Goal: Communication & Community: Answer question/provide support

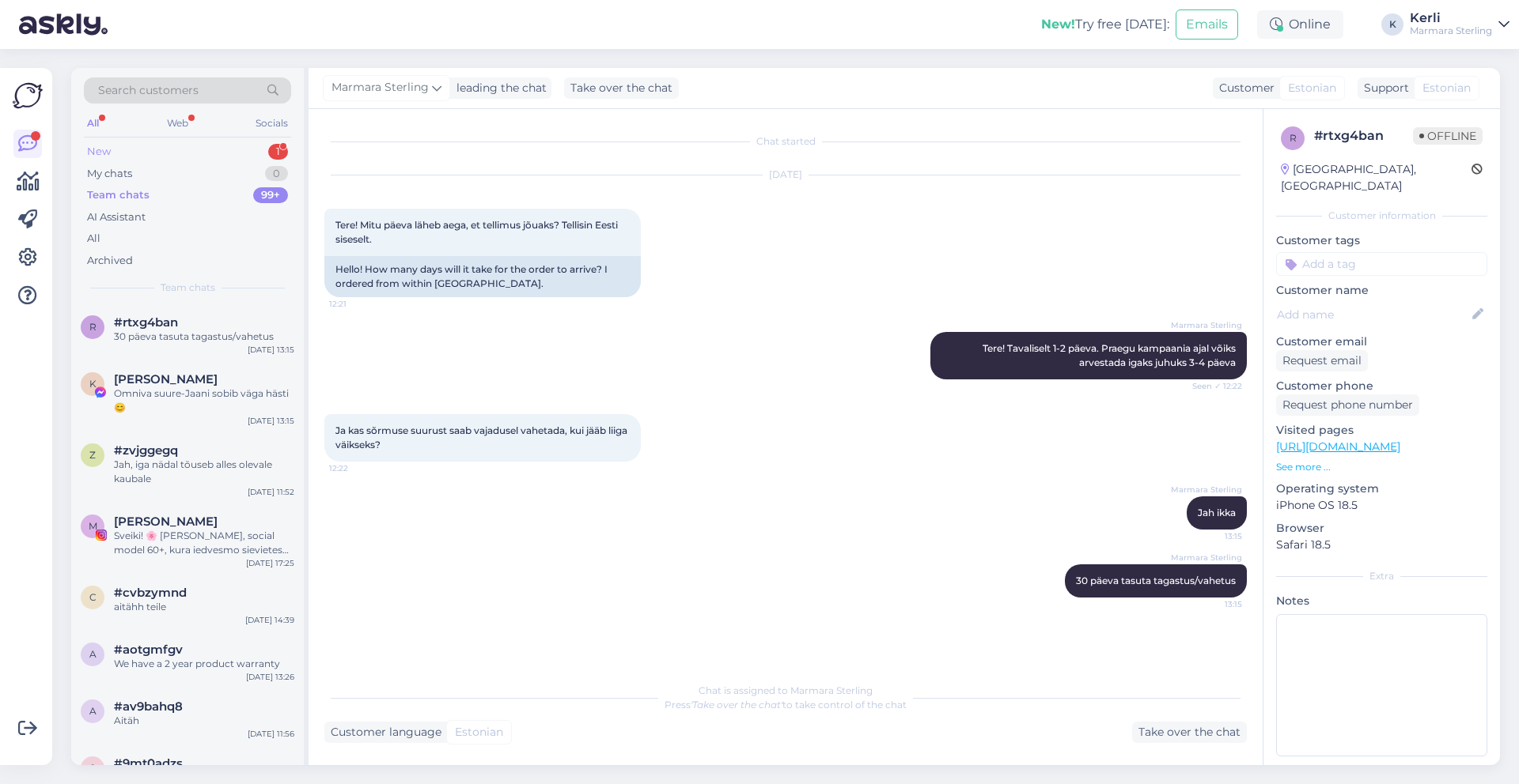
click at [166, 147] on div "New 1" at bounding box center [188, 151] width 208 height 22
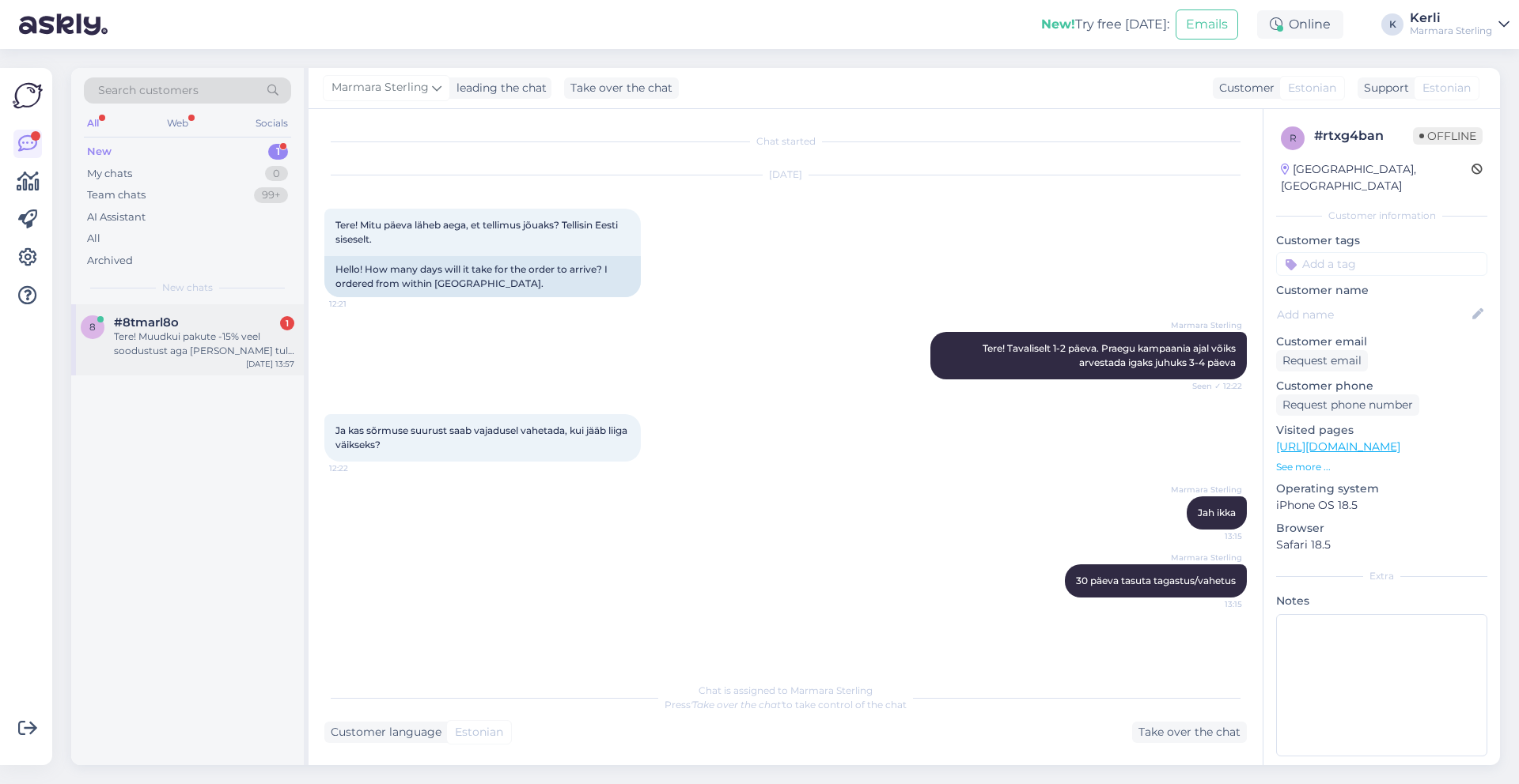
click at [174, 348] on div "Tere! Muudkui pakute -15% veel soodustust aga [PERSON_NAME] tule meilile. [PERS…" at bounding box center [204, 344] width 181 height 29
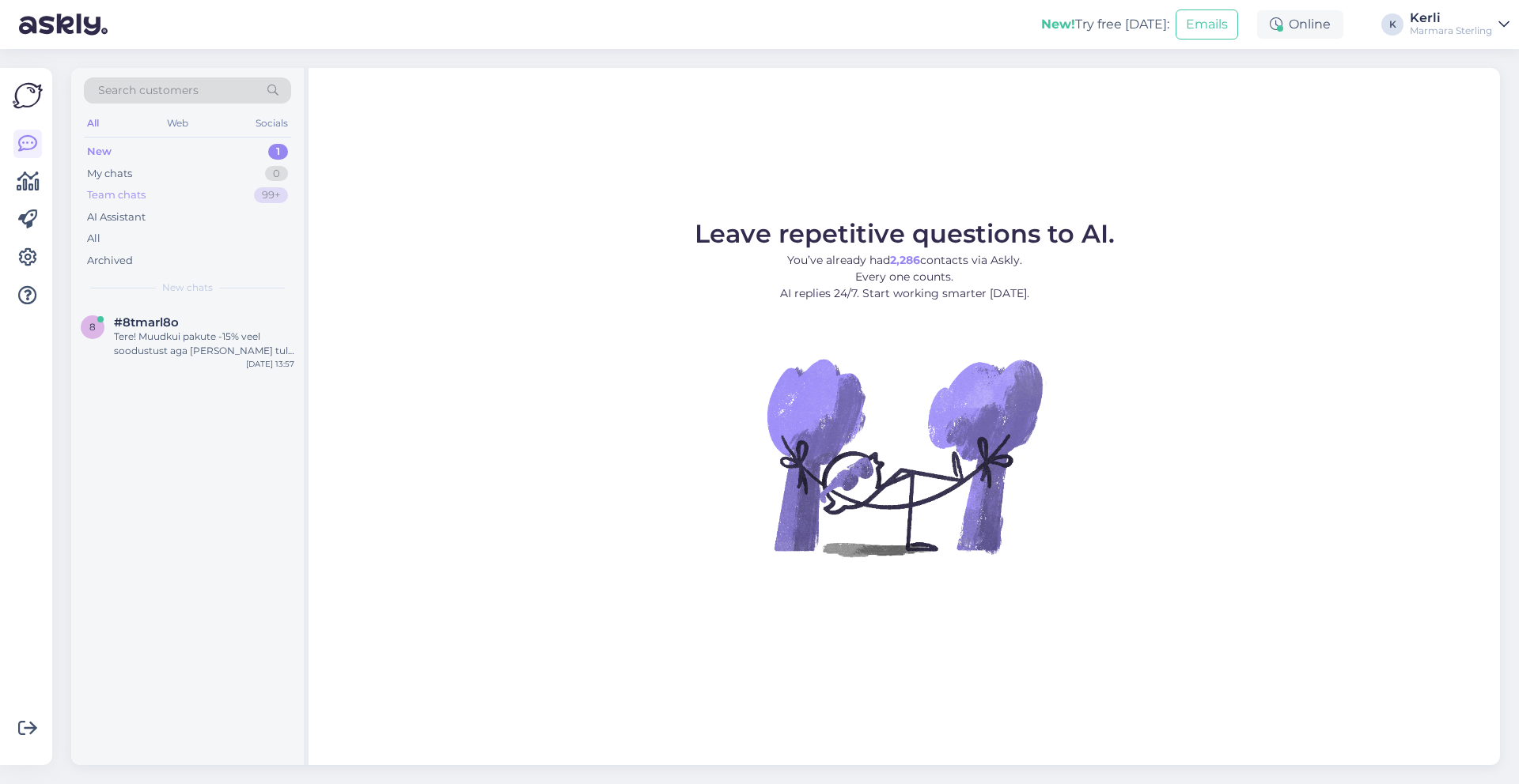
click at [161, 199] on div "Team chats 99+" at bounding box center [188, 194] width 208 height 22
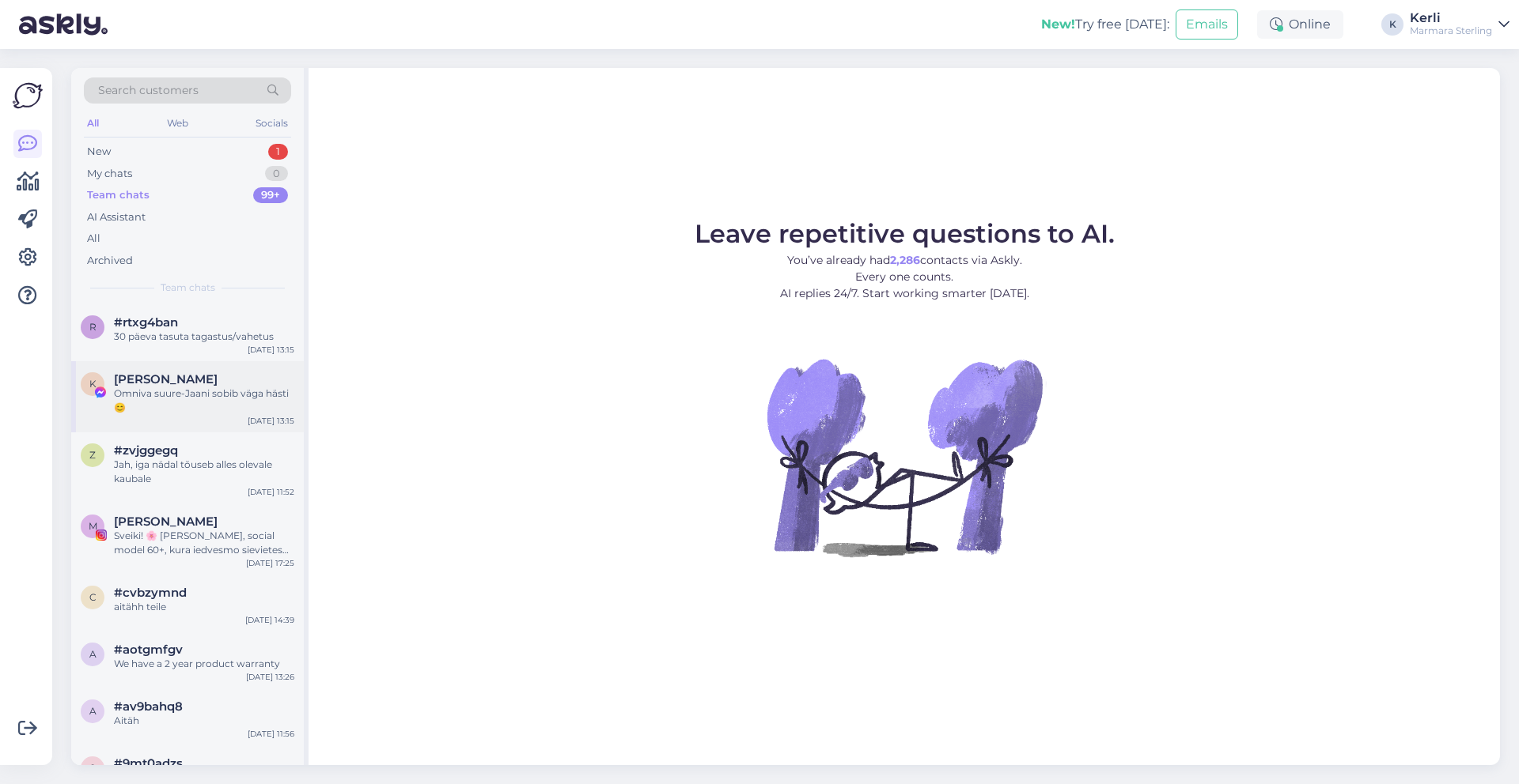
click at [194, 390] on div "Omniva suure-Jaani sobib väga hästi 😊" at bounding box center [204, 400] width 181 height 29
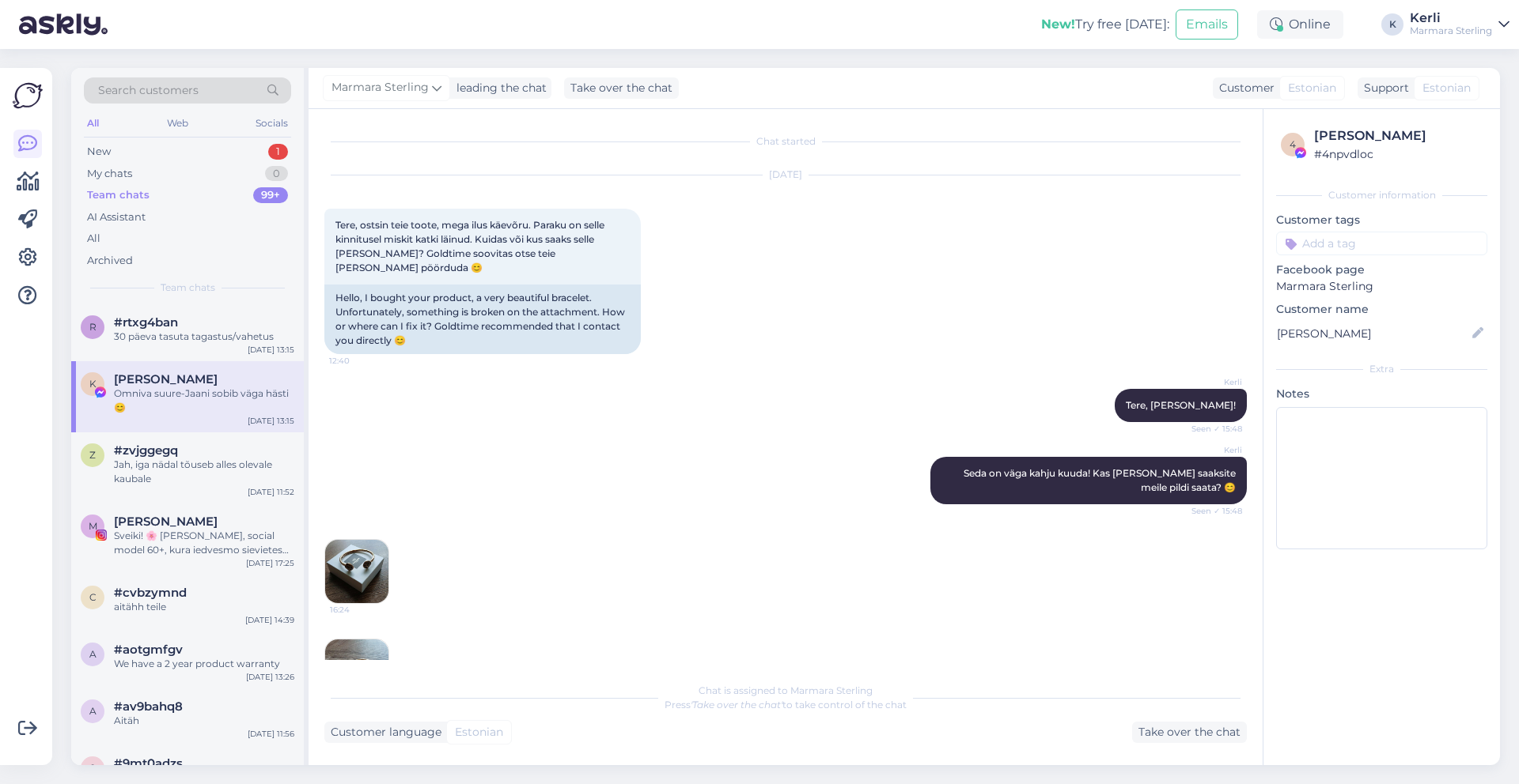
scroll to position [2601, 0]
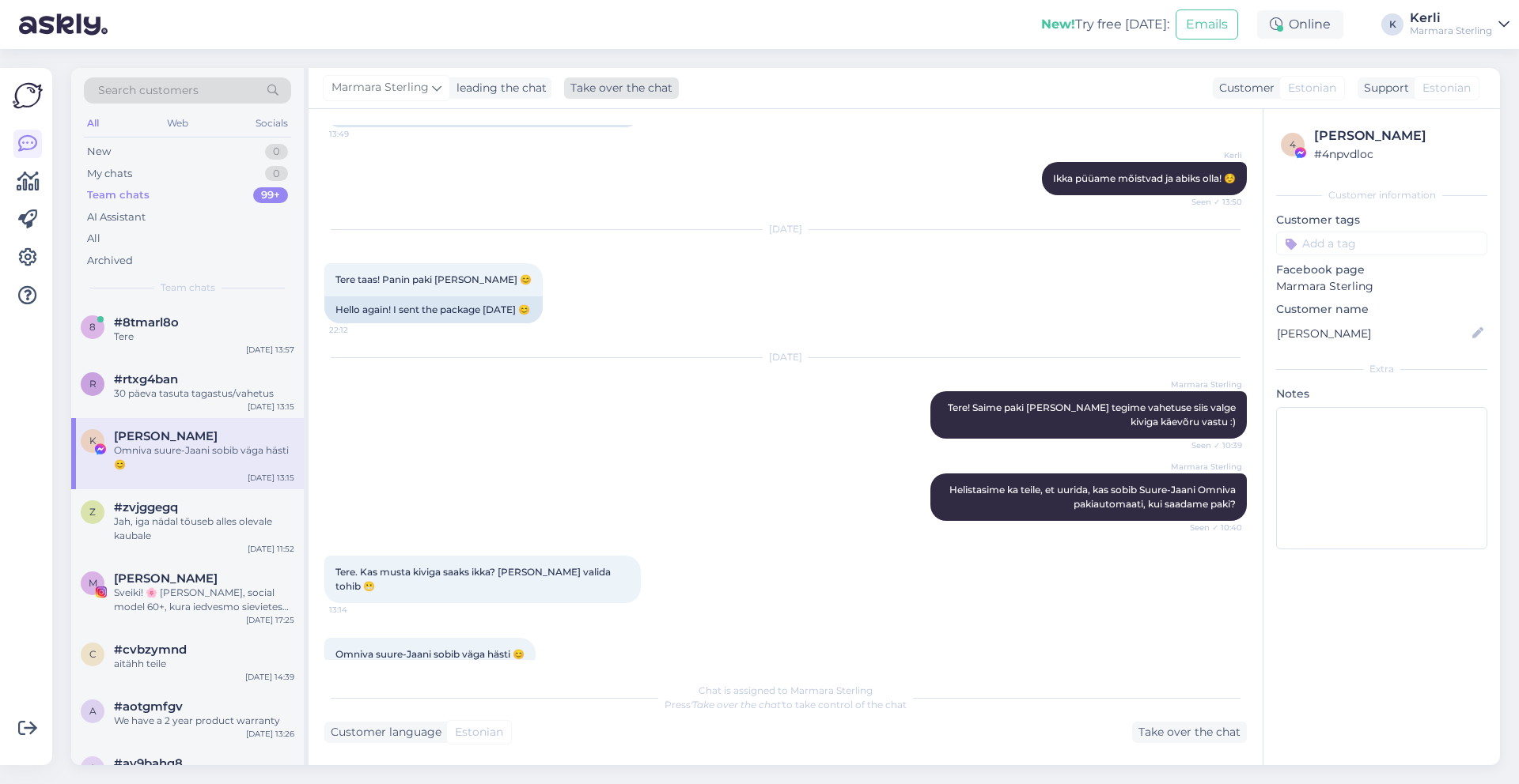
click at [650, 90] on div "Take over the chat" at bounding box center [620, 88] width 114 height 21
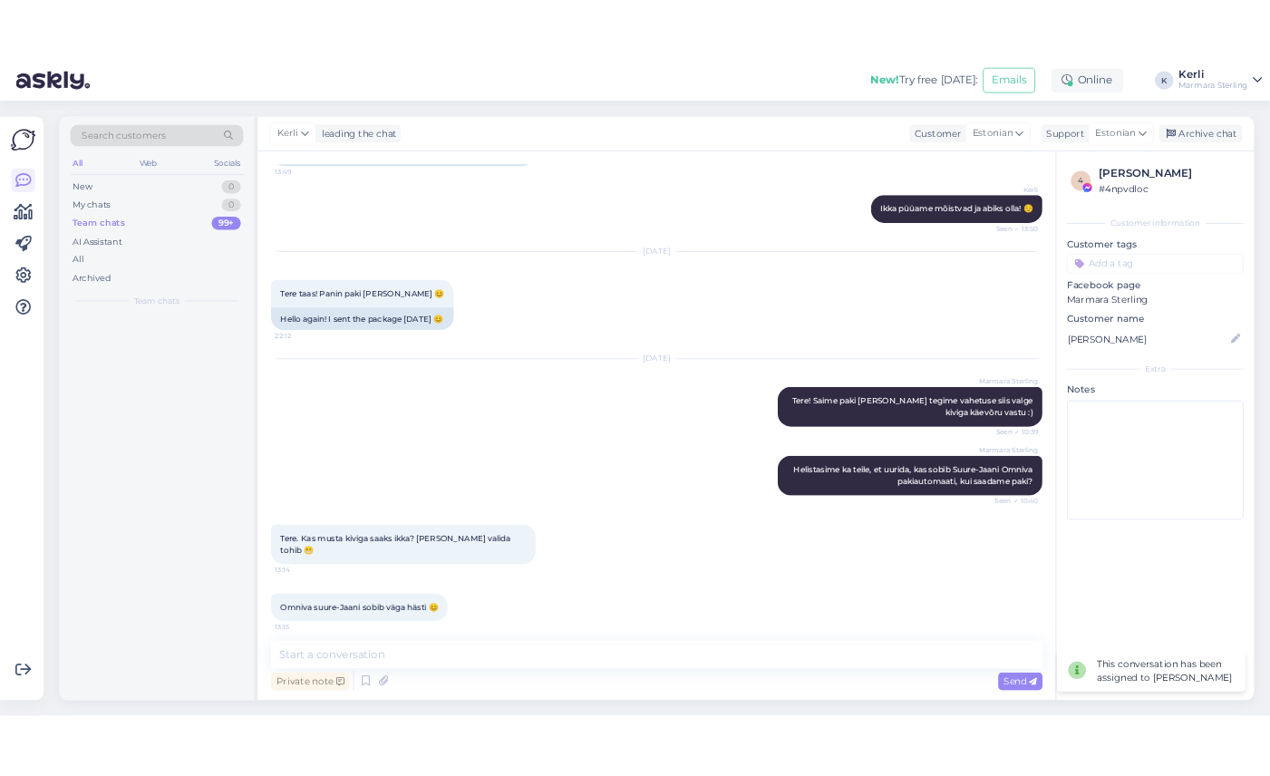
scroll to position [2959, 0]
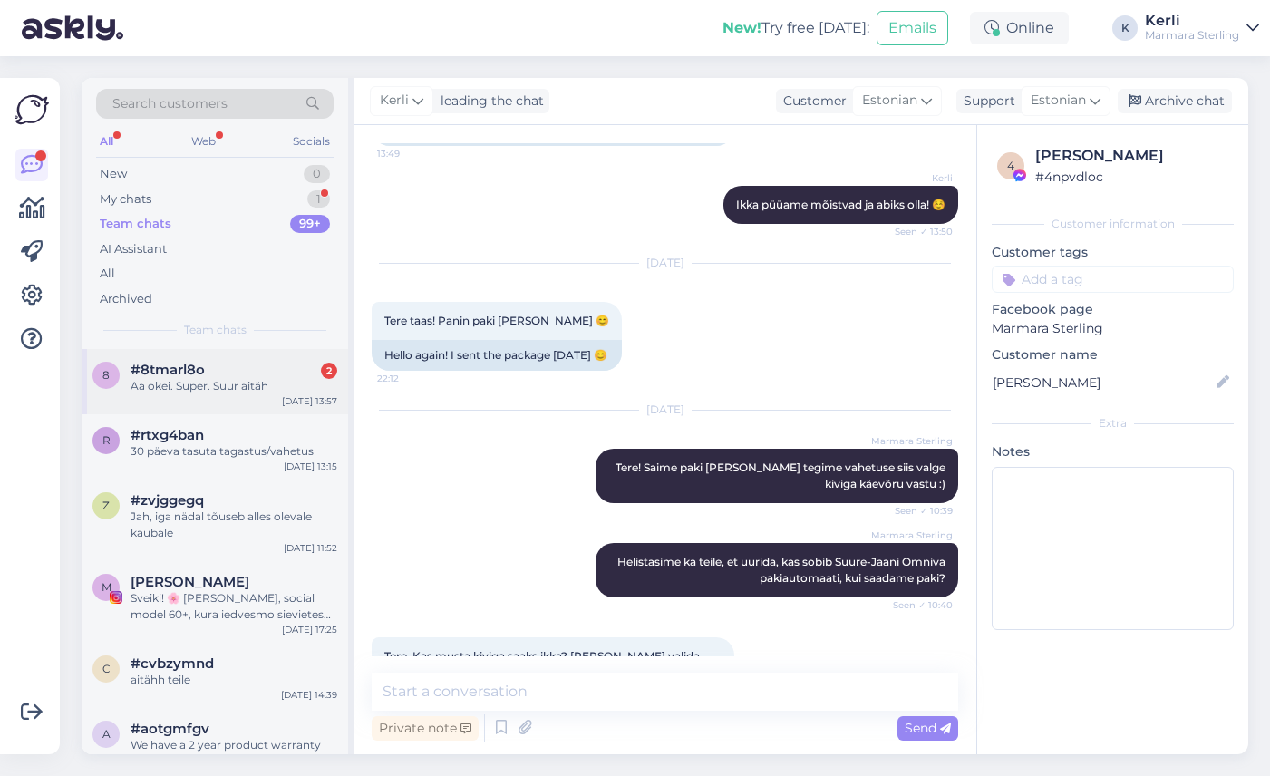
click at [151, 390] on div "Aa okei. Super. Suur aitäh" at bounding box center [234, 386] width 207 height 16
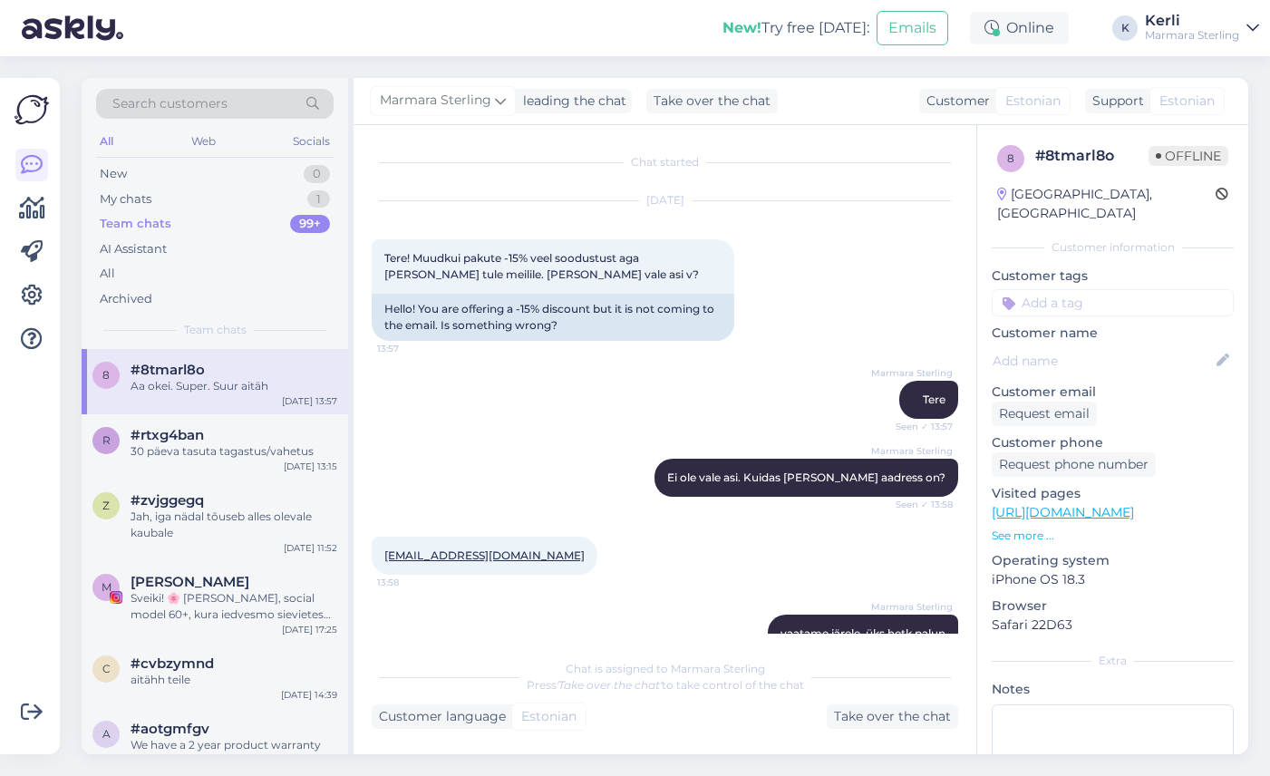
scroll to position [367, 0]
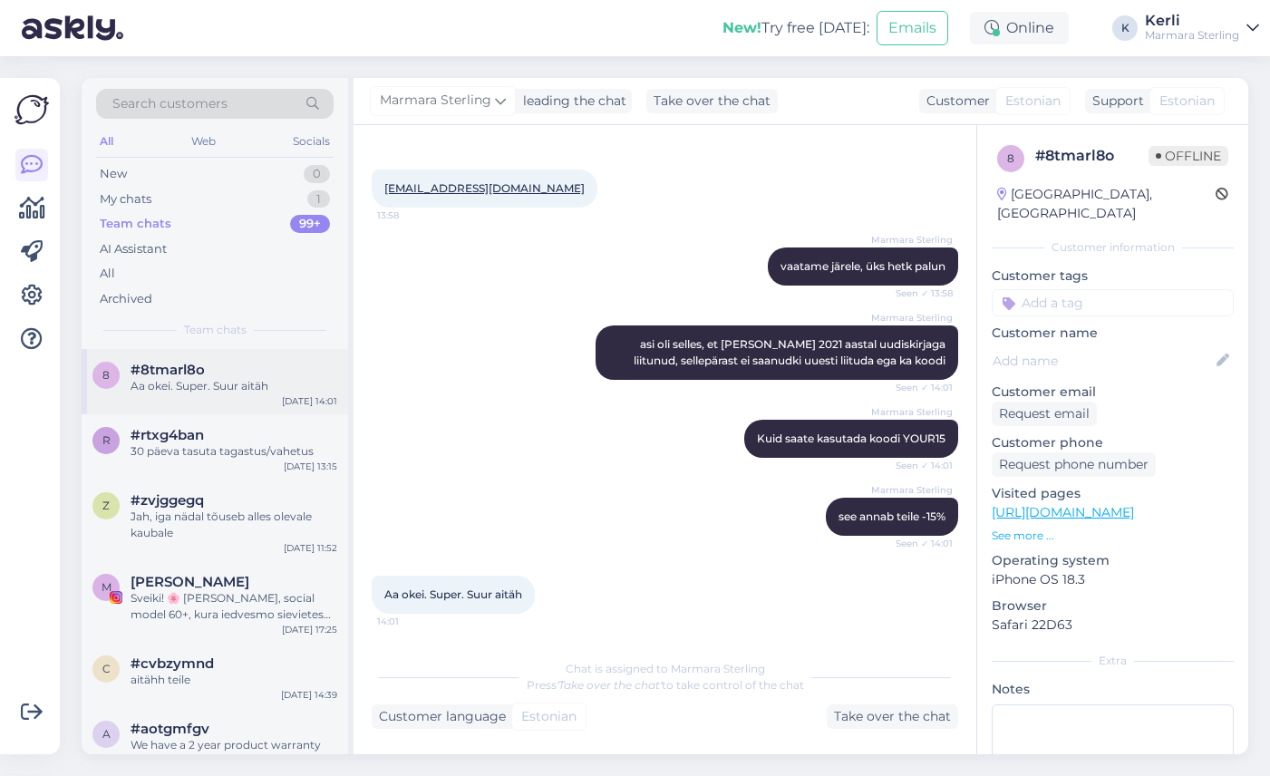
click at [189, 401] on div "8 #8tmarl8o Aa okei. Super. Suur aitäh Aug 12 14:01" at bounding box center [215, 381] width 267 height 65
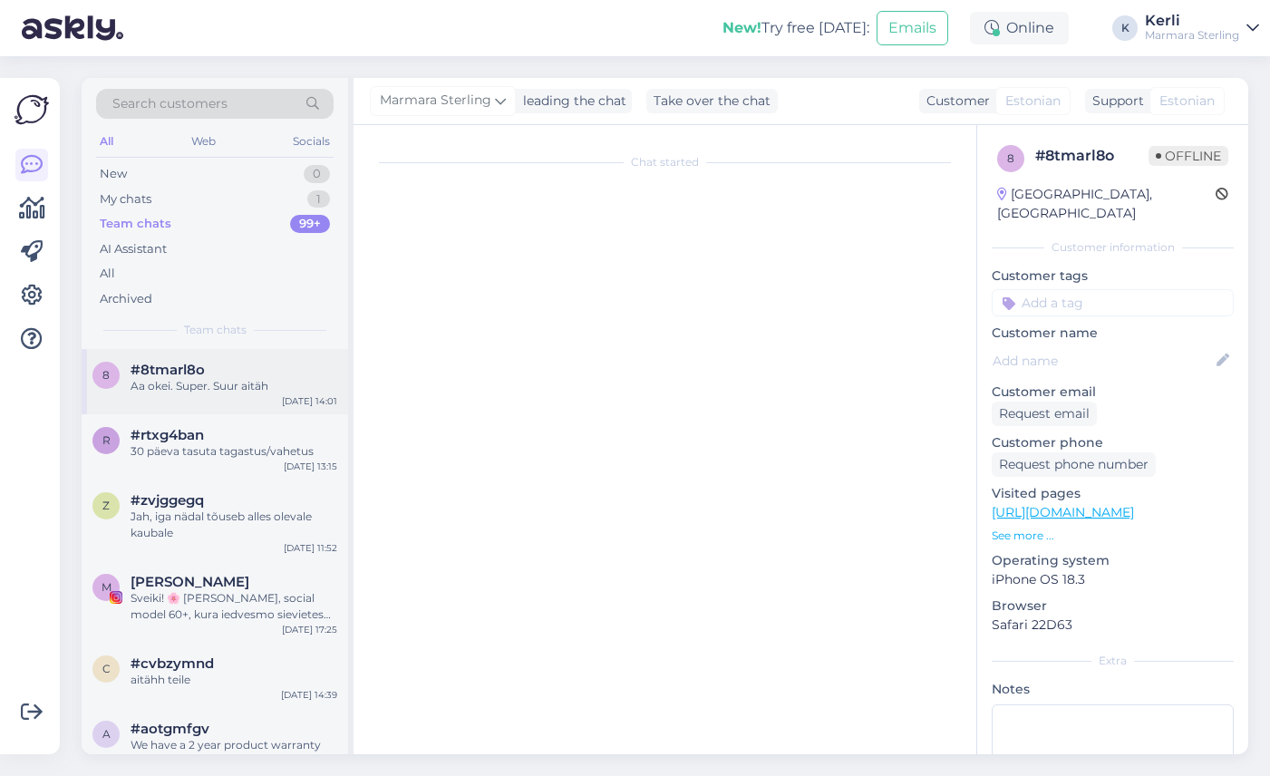
scroll to position [0, 0]
click at [146, 190] on div "My chats" at bounding box center [126, 199] width 52 height 18
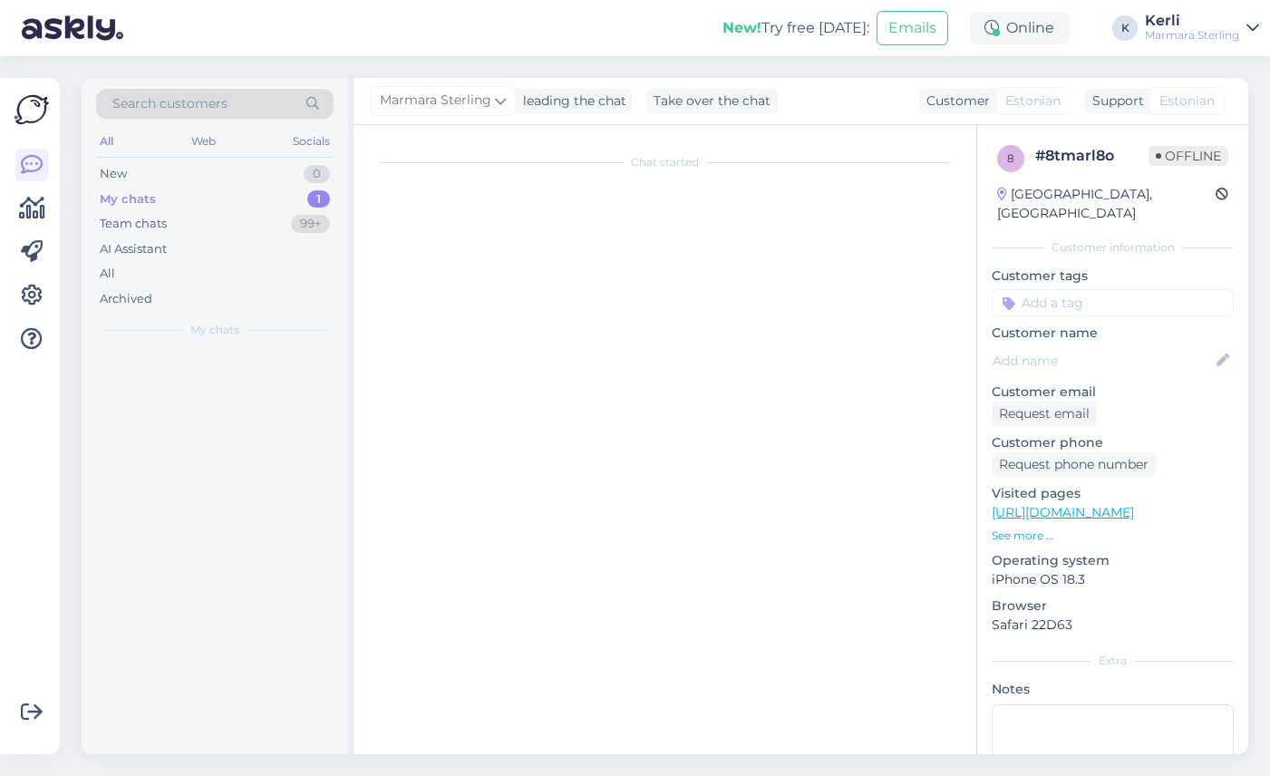
click at [148, 204] on div "My chats" at bounding box center [128, 199] width 56 height 18
